Goal: Feedback & Contribution: Submit feedback/report problem

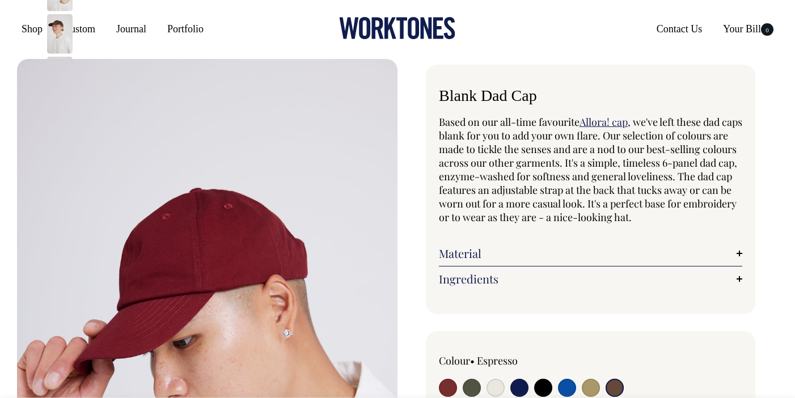
click at [614, 379] on input "radio" at bounding box center [615, 388] width 18 height 18
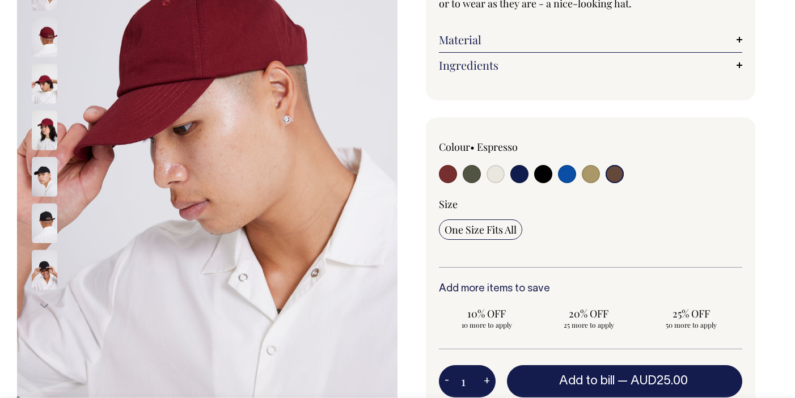
click at [612, 177] on input "radio" at bounding box center [615, 174] width 18 height 18
click at [493, 226] on span "One Size Fits All" at bounding box center [481, 230] width 72 height 14
click at [493, 226] on input "One Size Fits All" at bounding box center [480, 229] width 83 height 20
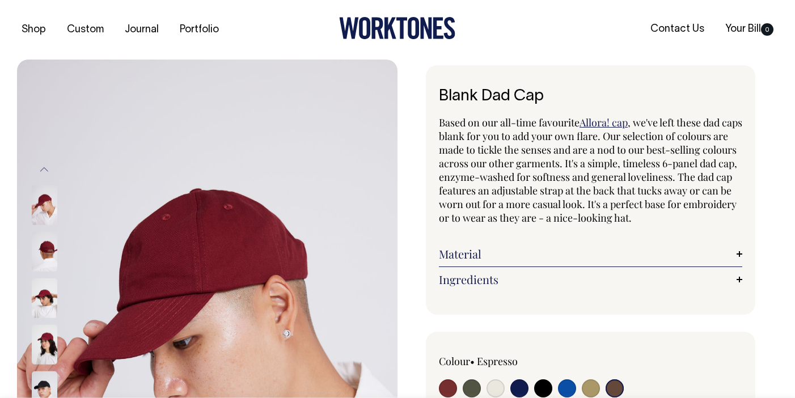
click at [705, 248] on link "Material" at bounding box center [590, 254] width 303 height 14
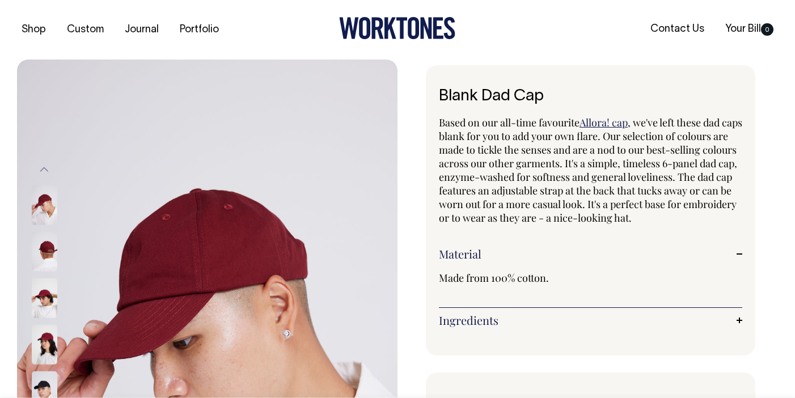
click at [705, 248] on link "Material" at bounding box center [590, 254] width 303 height 14
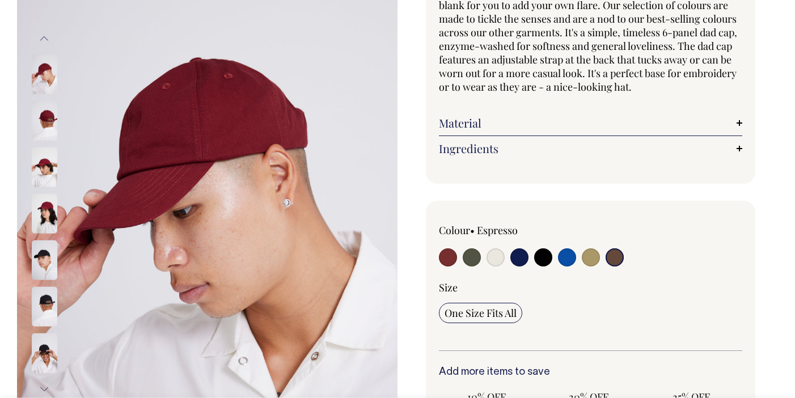
click at [615, 257] on input "radio" at bounding box center [615, 257] width 18 height 18
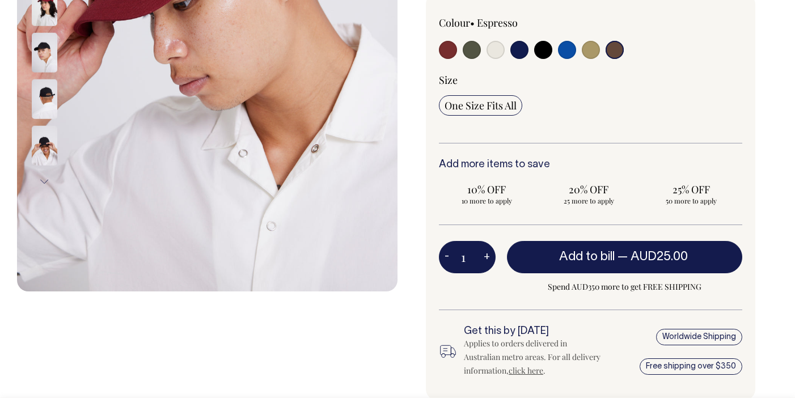
scroll to position [339, 0]
click at [496, 46] on input "radio" at bounding box center [495, 50] width 18 height 18
radio input "true"
select select "Natural"
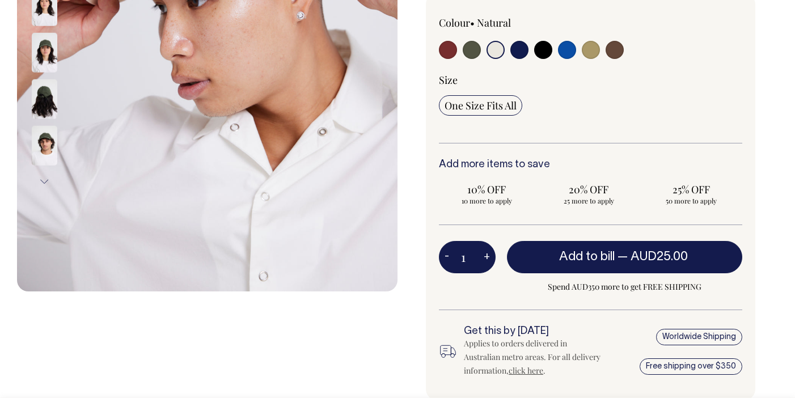
click at [616, 50] on input "radio" at bounding box center [615, 50] width 18 height 18
radio input "true"
select select "Espresso"
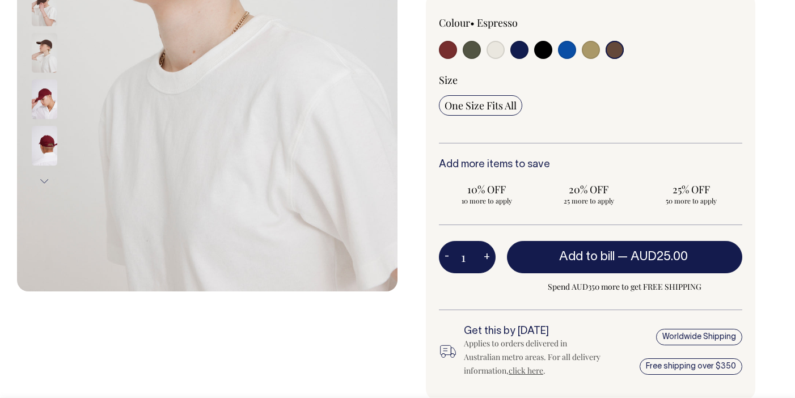
click at [616, 44] on input "radio" at bounding box center [615, 50] width 18 height 18
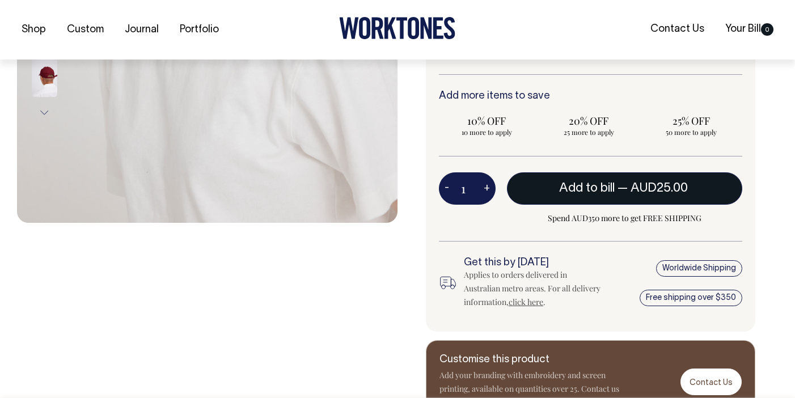
scroll to position [408, 0]
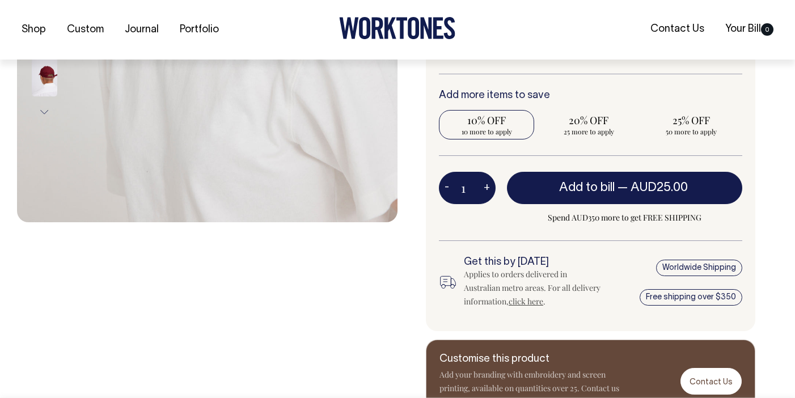
click at [474, 131] on span "10 more to apply" at bounding box center [487, 131] width 84 height 9
click at [474, 131] on input "10% OFF 10 more to apply" at bounding box center [486, 124] width 95 height 29
radio input "true"
type input "10"
radio input "true"
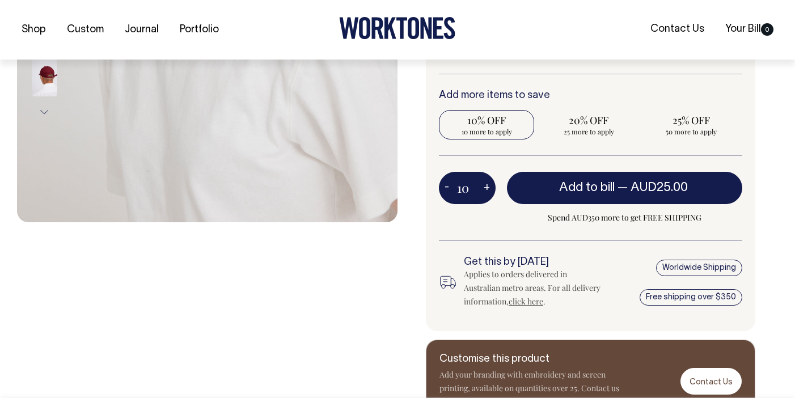
select select
type input "10"
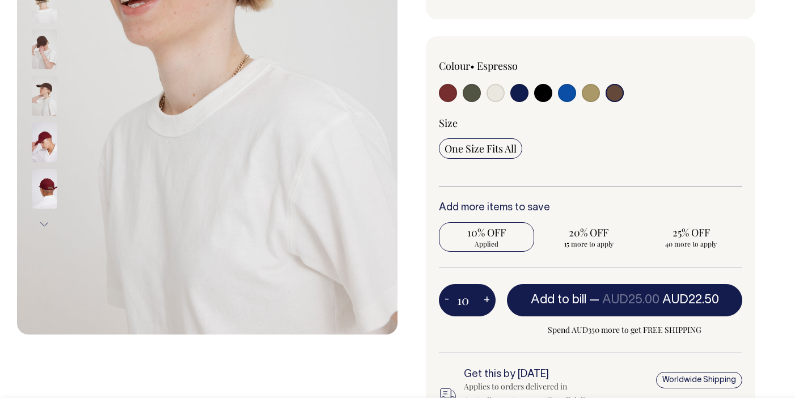
scroll to position [295, 0]
click at [619, 90] on input "radio" at bounding box center [615, 93] width 18 height 18
click at [483, 146] on span "One Size Fits All" at bounding box center [481, 149] width 72 height 14
click at [483, 146] on input "One Size Fits All" at bounding box center [480, 148] width 83 height 20
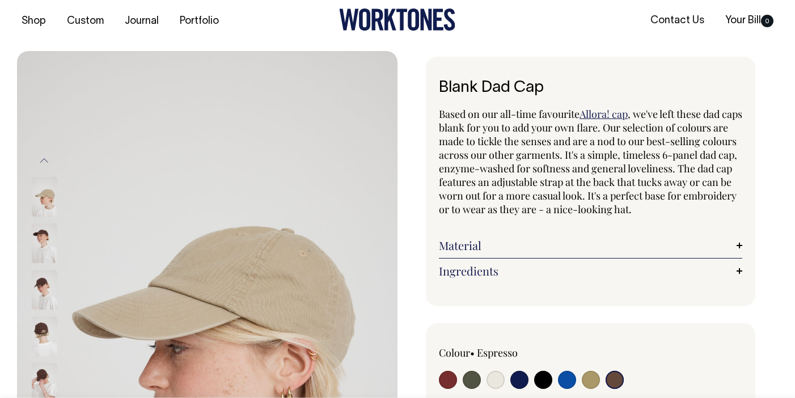
scroll to position [8, 0]
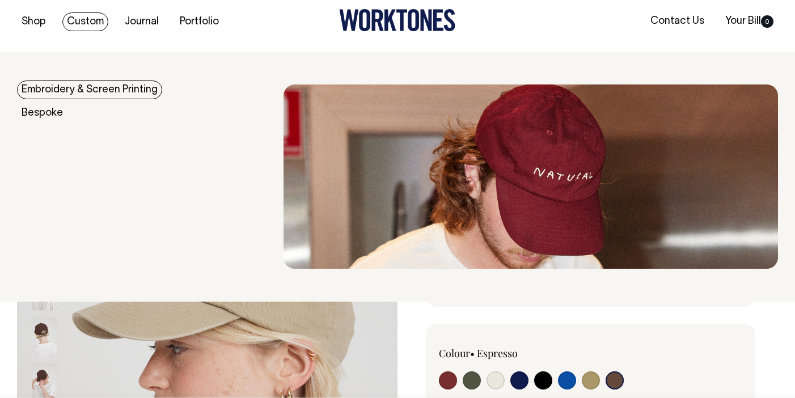
click at [65, 94] on link "Embroidery & Screen Printing" at bounding box center [89, 90] width 145 height 19
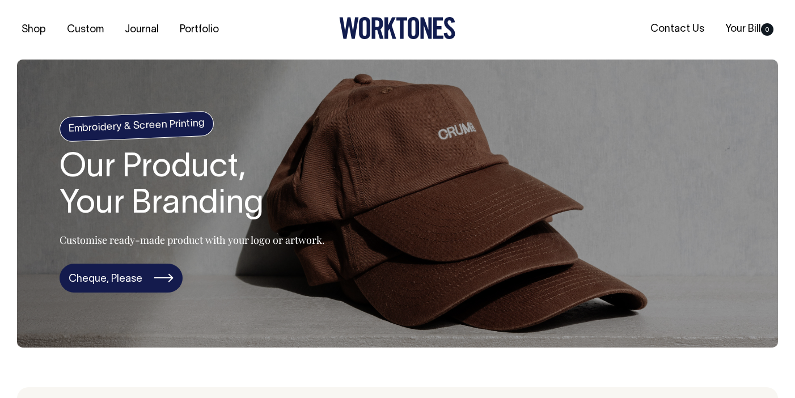
click at [138, 285] on link "Cheque, Please" at bounding box center [121, 278] width 123 height 29
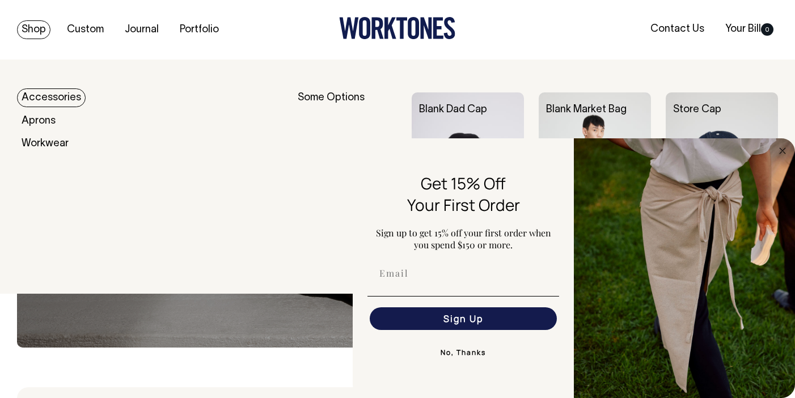
click at [47, 100] on link "Accessories" at bounding box center [51, 97] width 69 height 19
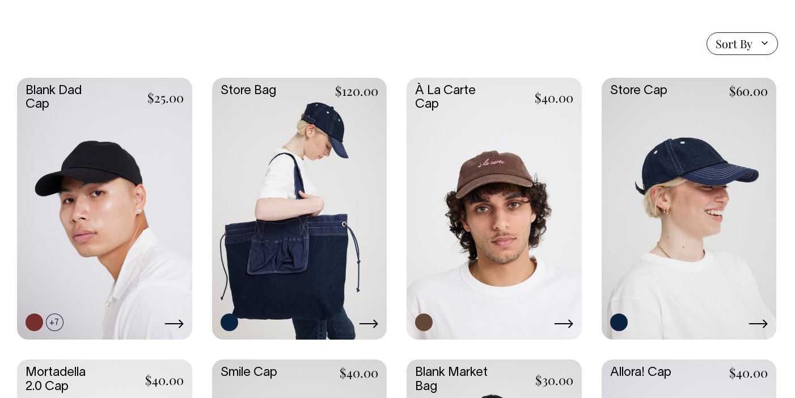
scroll to position [271, 0]
click at [56, 323] on link at bounding box center [55, 323] width 18 height 18
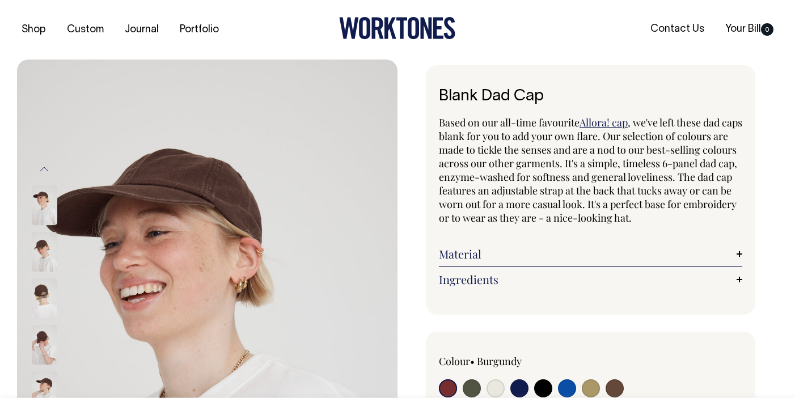
radio input "true"
select select "Espresso"
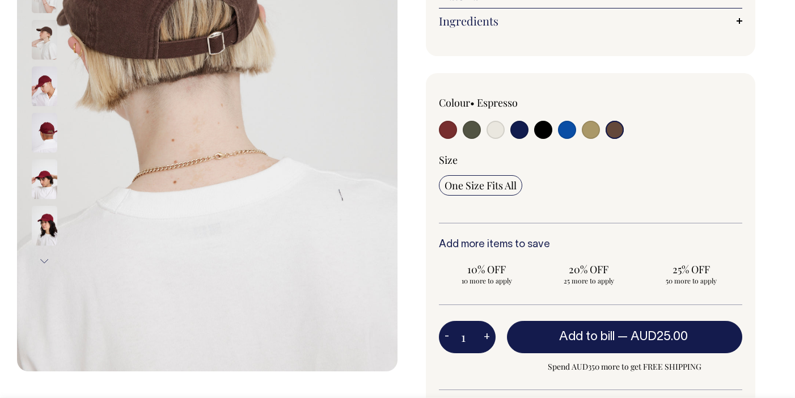
scroll to position [259, 0]
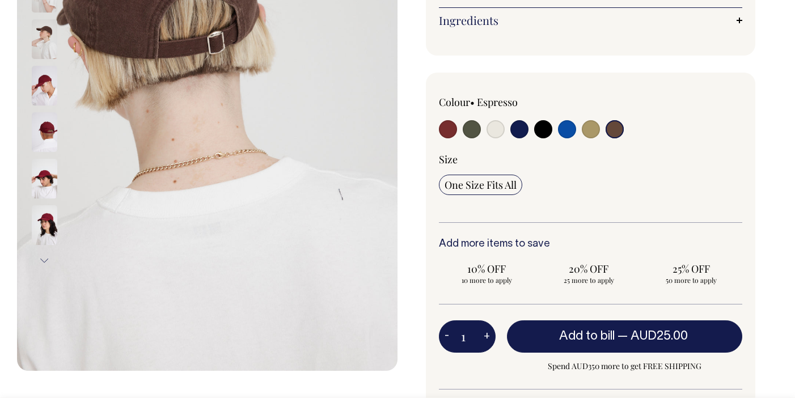
click at [496, 185] on span "One Size Fits All" at bounding box center [481, 185] width 72 height 14
click at [496, 185] on input "One Size Fits All" at bounding box center [480, 185] width 83 height 20
click at [471, 340] on input "1" at bounding box center [467, 336] width 57 height 32
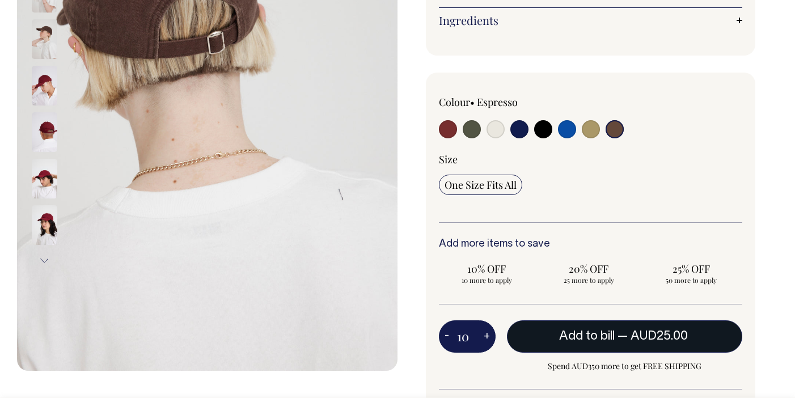
type input "10"
radio input "true"
type input "10"
click at [541, 337] on button "Add to bill — AUD25.00" at bounding box center [624, 336] width 235 height 32
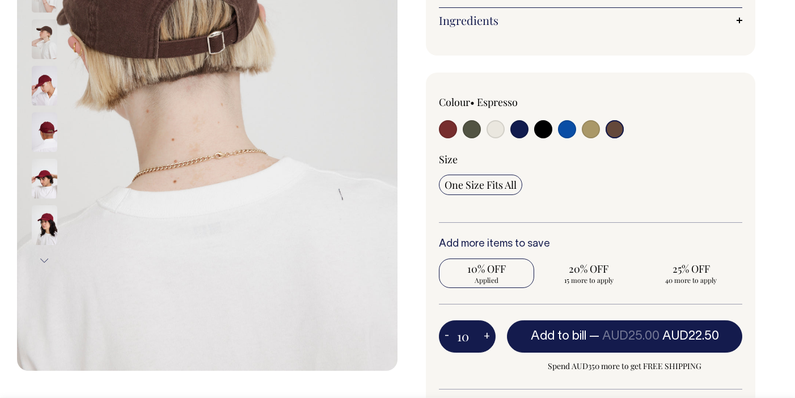
type input "1"
radio input "false"
type input "1"
radio input "true"
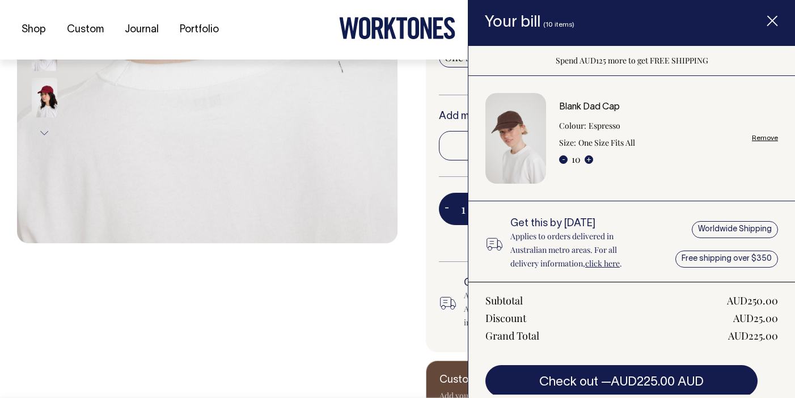
scroll to position [374, 0]
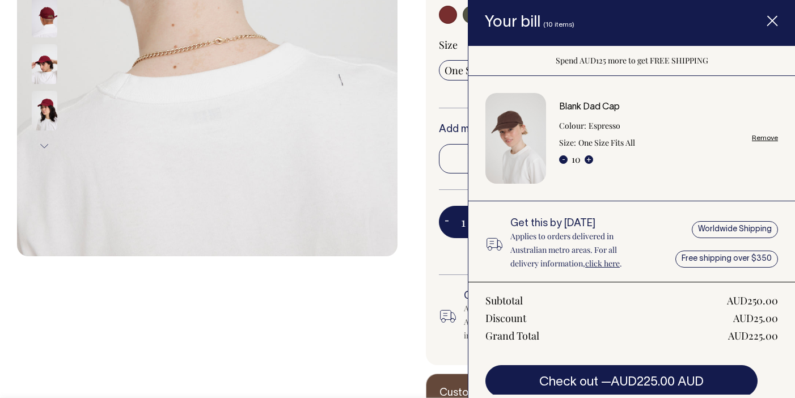
click at [773, 28] on span "Item added to your cart" at bounding box center [772, 23] width 45 height 48
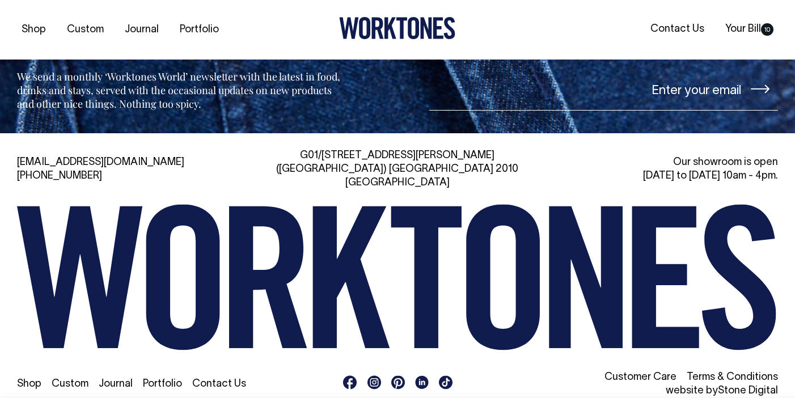
scroll to position [1867, 0]
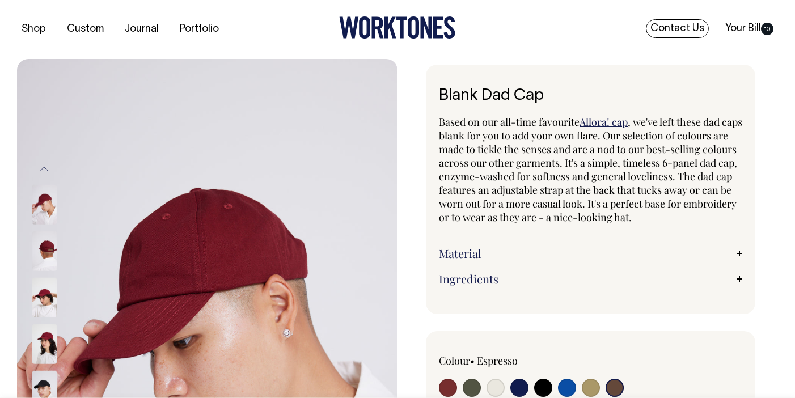
scroll to position [1, 0]
click at [682, 22] on link "Contact Us" at bounding box center [677, 29] width 63 height 19
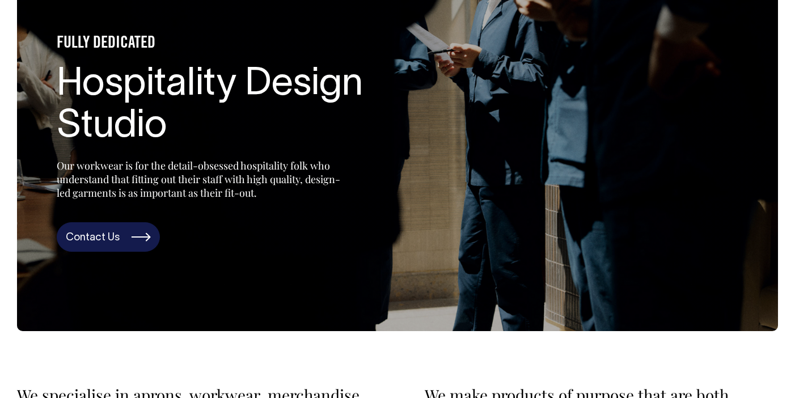
click at [128, 247] on link "Contact Us" at bounding box center [108, 236] width 103 height 29
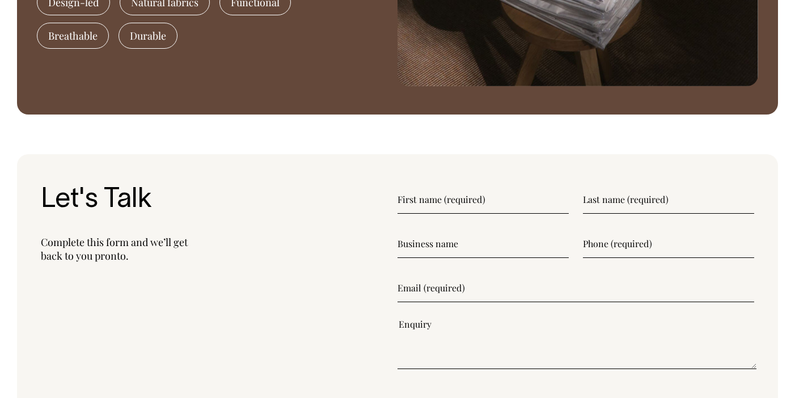
click at [404, 198] on input"] "text" at bounding box center [482, 199] width 171 height 28
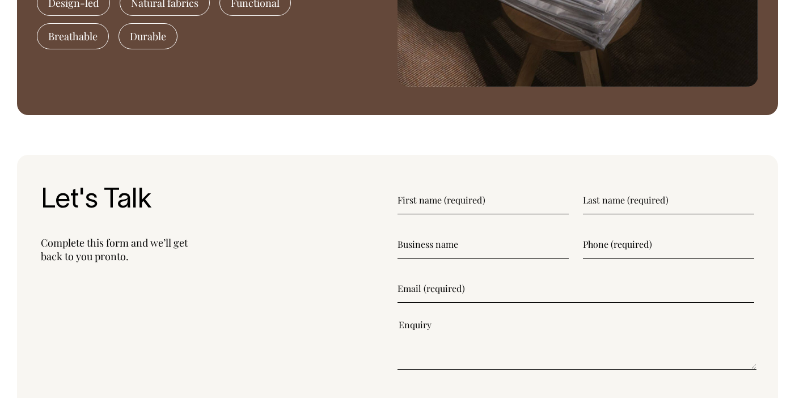
scroll to position [1213, 0]
type input"] "elli"
type input"] "del [PERSON_NAME]"
type input"] "north fremantle pilates"
type input"] "0421249467"
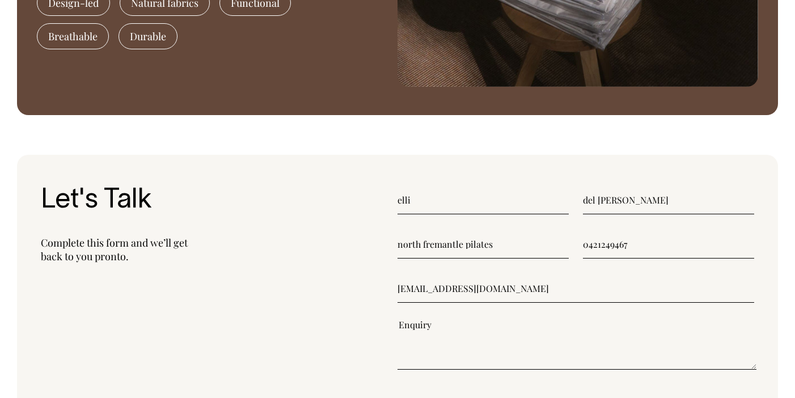
type input"] "[EMAIL_ADDRESS][DOMAIN_NAME]"
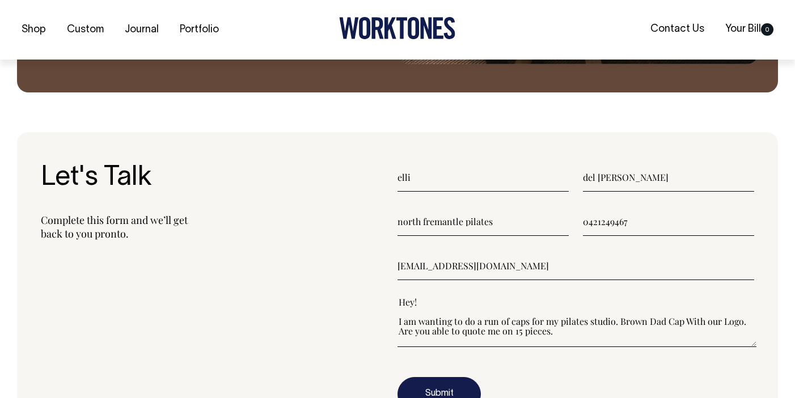
scroll to position [1236, 0]
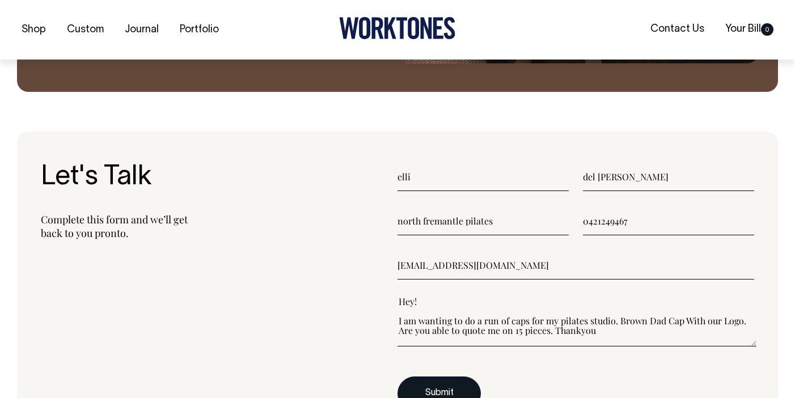
type textarea"] "Hey! I am wanting to do a run of caps for my pilates studio. Brown Dad Cap With…"
click at [452, 383] on button "Submit" at bounding box center [438, 393] width 83 height 34
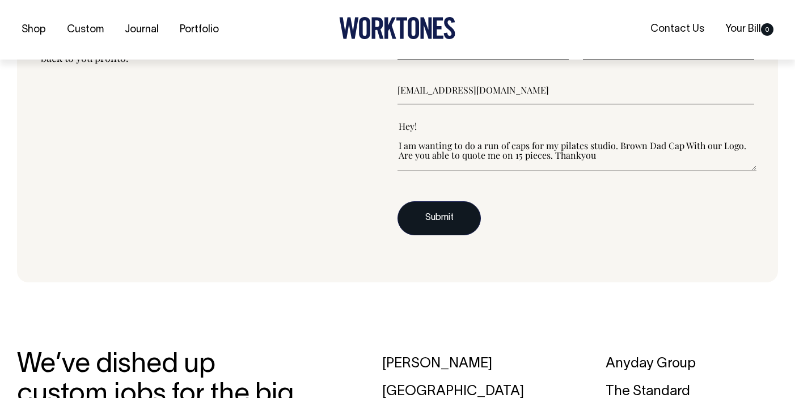
scroll to position [1412, 0]
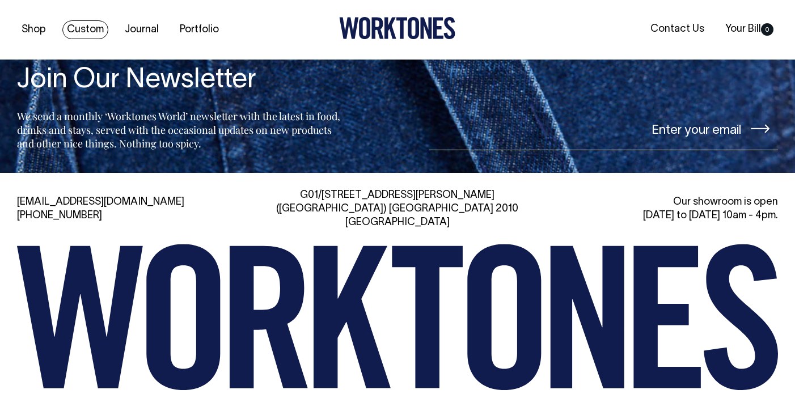
scroll to position [2360, 0]
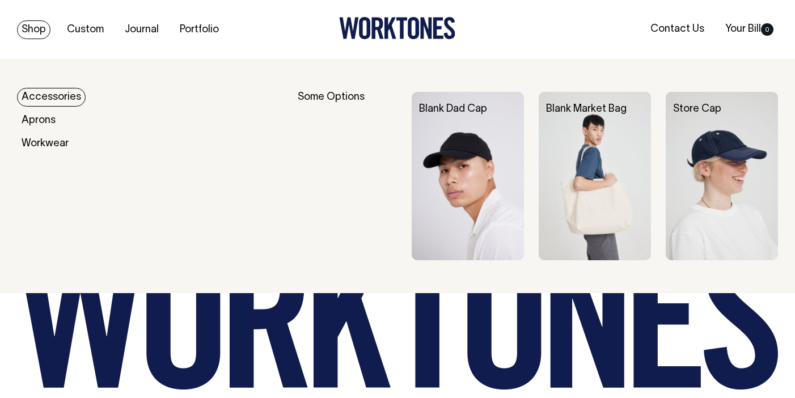
click at [338, 92] on div "Some Options" at bounding box center [347, 176] width 99 height 168
click at [336, 98] on div "Some Options" at bounding box center [347, 176] width 99 height 168
click at [46, 102] on link "Accessories" at bounding box center [51, 97] width 69 height 19
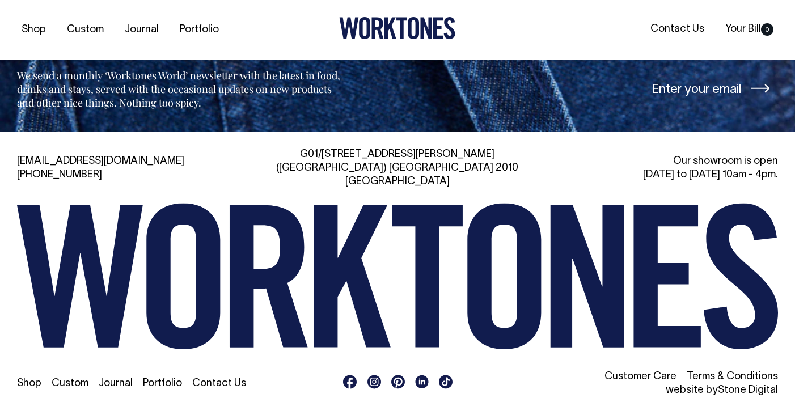
scroll to position [1614, 0]
